Goal: Task Accomplishment & Management: Manage account settings

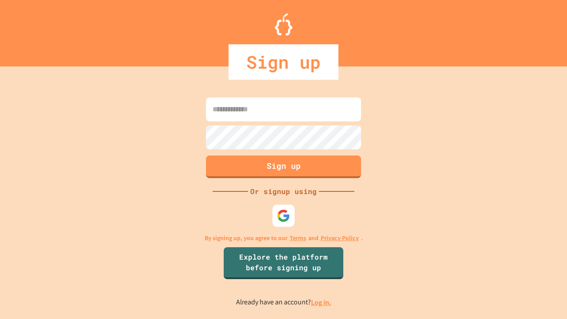
click at [321, 302] on link "Log in." at bounding box center [321, 301] width 20 height 9
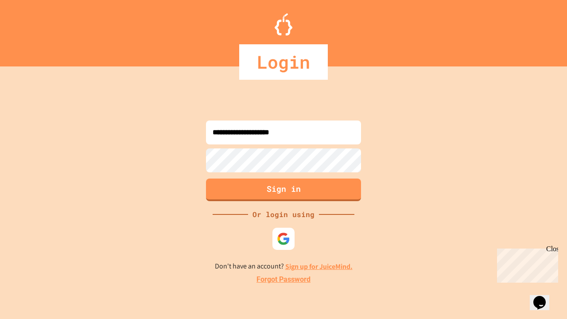
type input "**********"
